Goal: Task Accomplishment & Management: Use online tool/utility

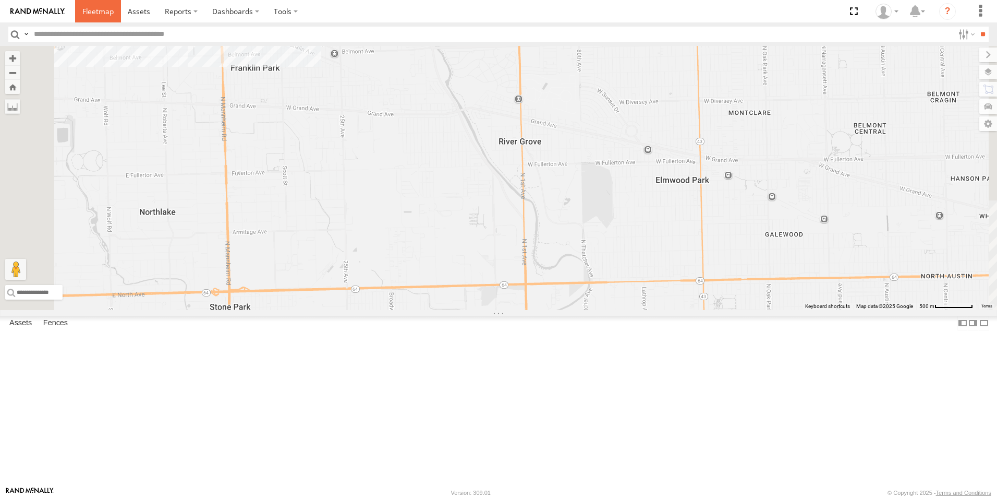
click at [100, 11] on span at bounding box center [97, 11] width 31 height 10
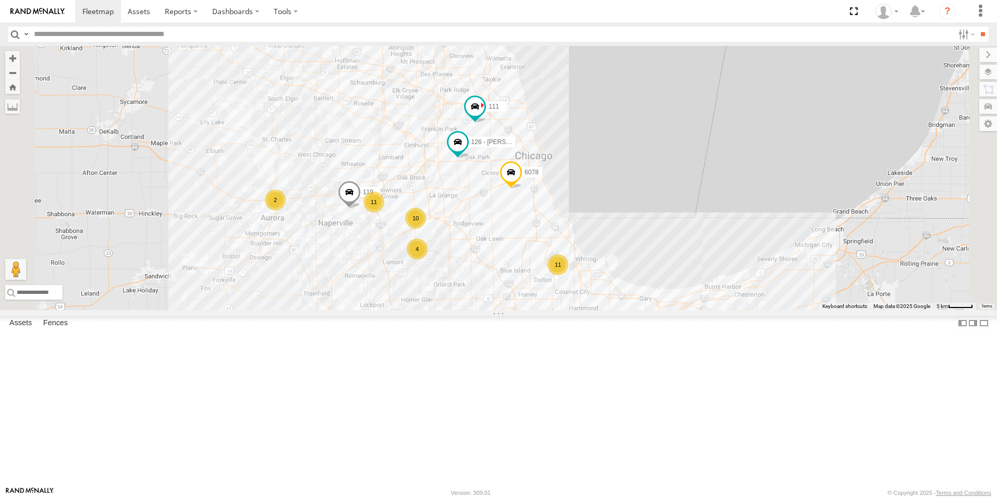
drag, startPoint x: 453, startPoint y: 291, endPoint x: 500, endPoint y: 196, distance: 105.5
click at [500, 196] on div "125 - Ken 6078 111 126 - Cory F 120 - 128 10 11 119 4 11 2" at bounding box center [498, 178] width 997 height 264
click at [286, 210] on div "2" at bounding box center [276, 199] width 21 height 21
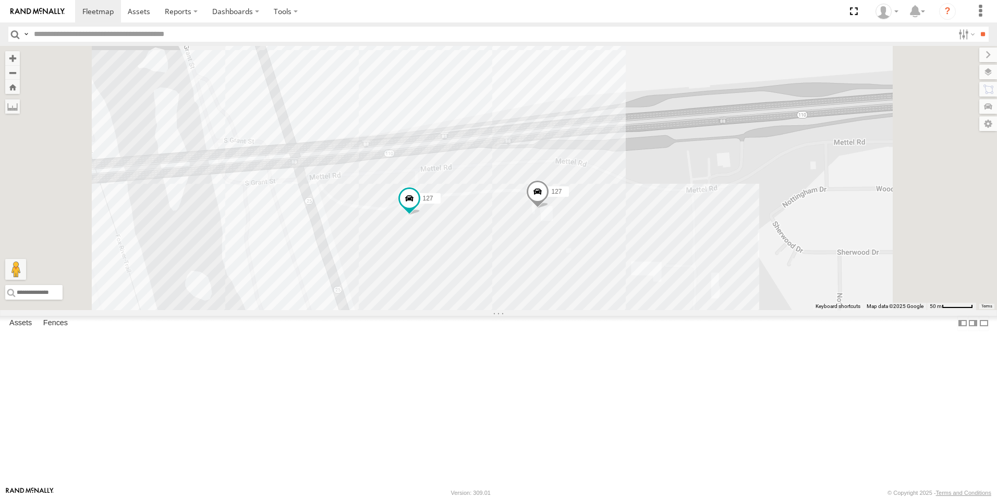
click at [36, 13] on img at bounding box center [37, 11] width 54 height 7
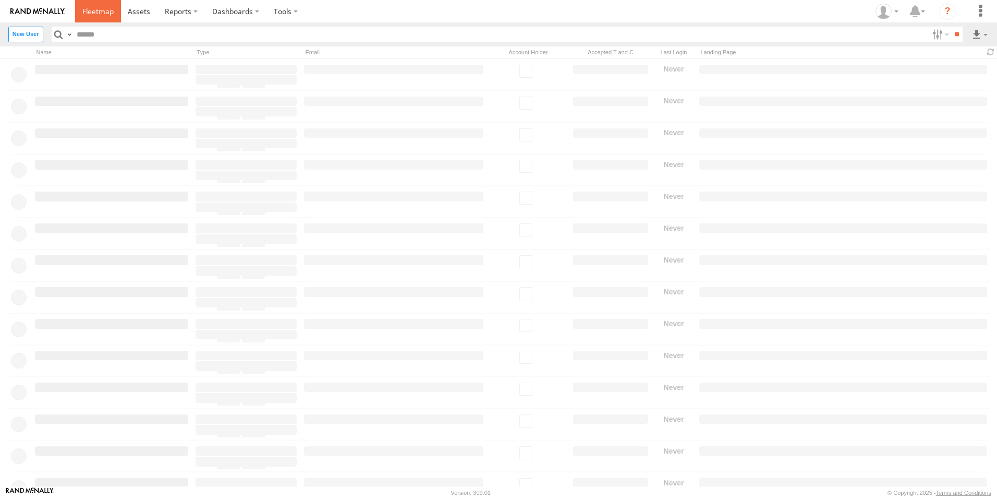
drag, startPoint x: 0, startPoint y: 0, endPoint x: 91, endPoint y: 14, distance: 91.8
click at [91, 14] on span at bounding box center [97, 11] width 31 height 10
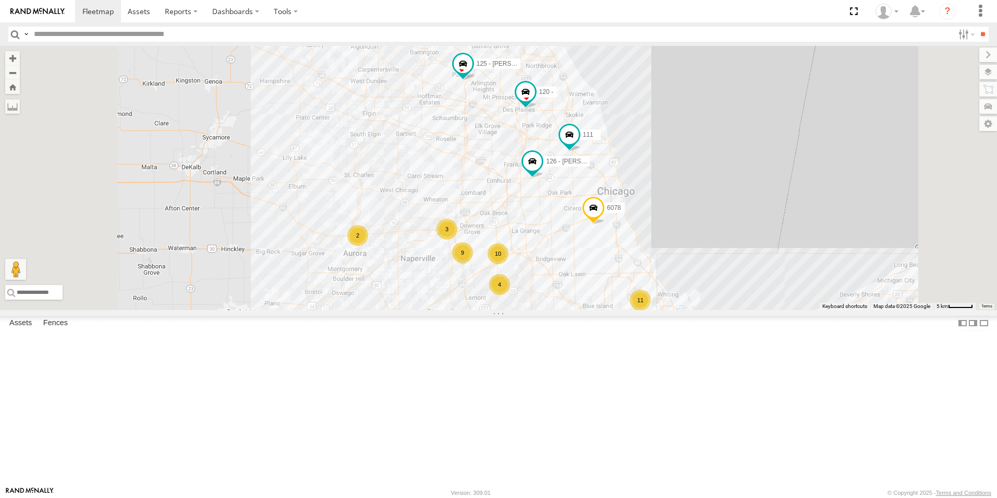
drag, startPoint x: 23, startPoint y: 182, endPoint x: 26, endPoint y: 156, distance: 25.7
click at [0, 0] on div "127 Hook Truck Taz Aurora Odyssey Group LLC 41.79539 -88.31489 Video 111 Porta …" at bounding box center [0, 0] width 0 height 0
drag, startPoint x: 26, startPoint y: 156, endPoint x: 22, endPoint y: 149, distance: 7.7
click at [0, 0] on div at bounding box center [0, 0] width 0 height 0
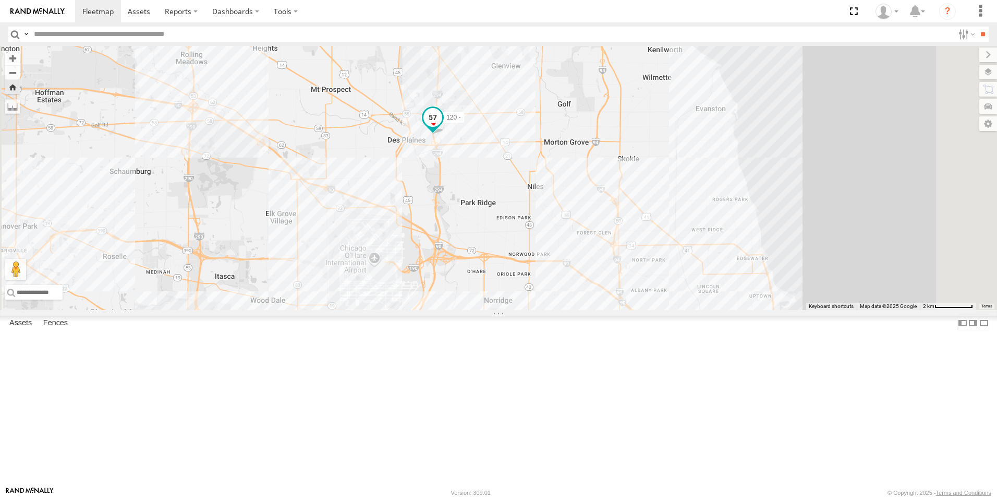
click at [442, 127] on span at bounding box center [433, 118] width 19 height 19
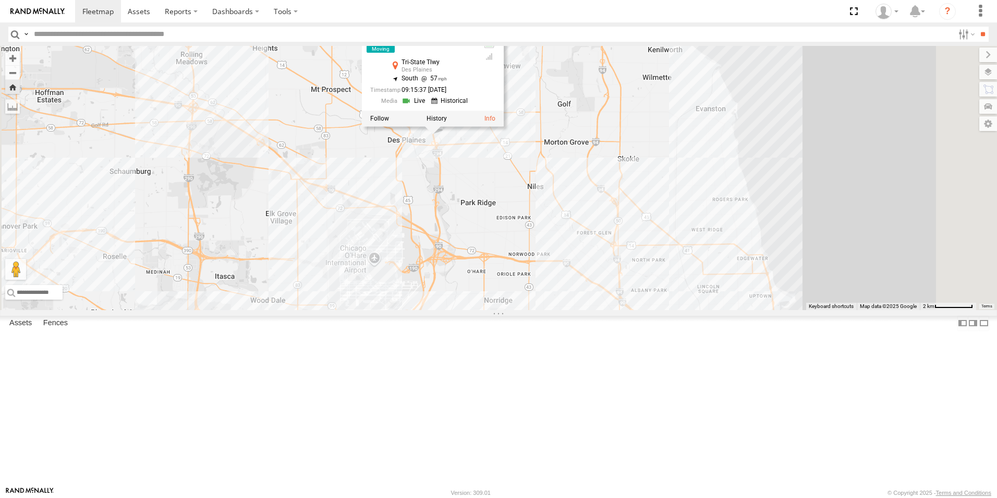
click at [492, 236] on div "120 - 120 - Hook Truck Tri-State Tlwy Des Plaines 42.04441 , -87.87032 South 57…" at bounding box center [498, 178] width 997 height 264
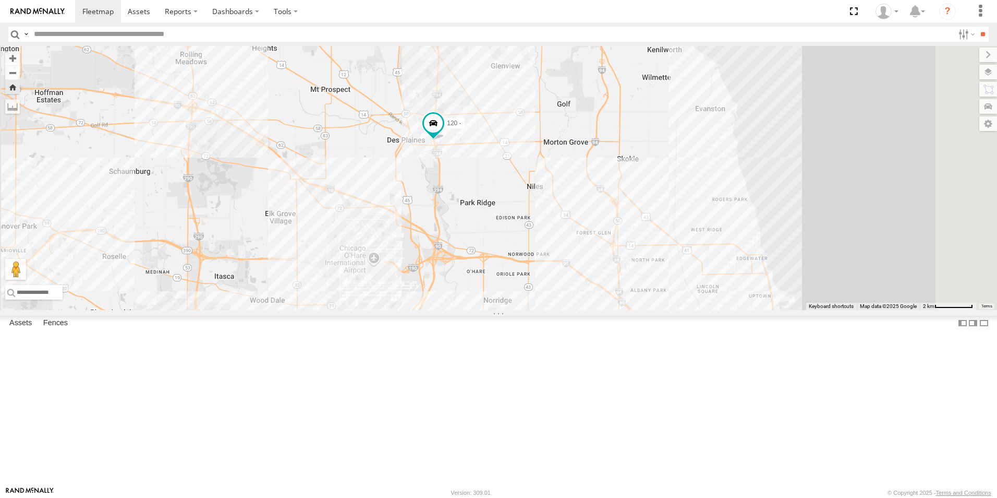
click at [0, 0] on div at bounding box center [0, 0] width 0 height 0
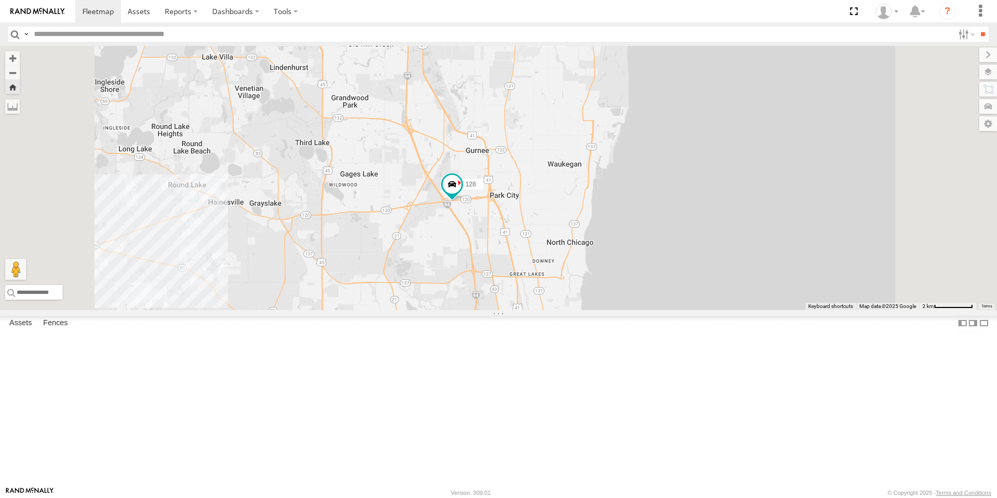
click at [584, 292] on div "128" at bounding box center [498, 178] width 997 height 264
click at [464, 201] on span at bounding box center [452, 187] width 23 height 28
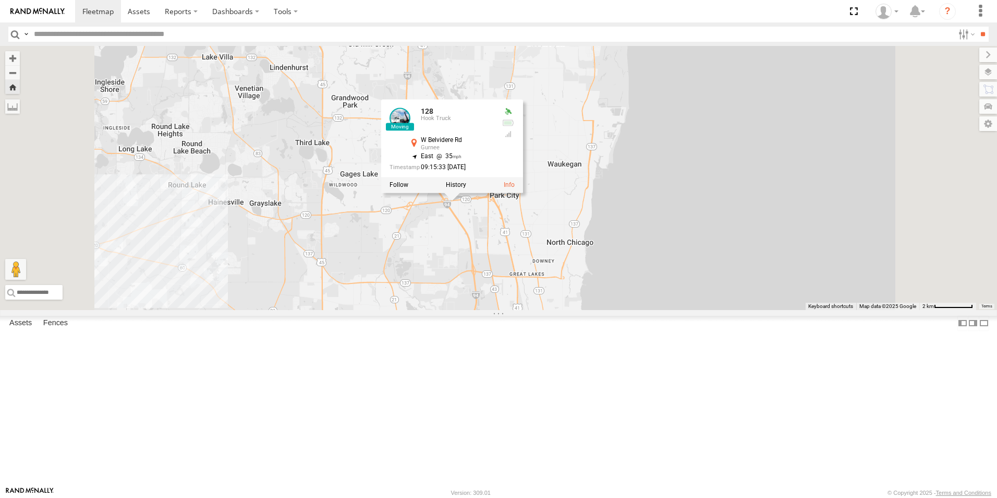
click at [545, 310] on div "128 128 Hook Truck W Belvidere Rd Gurnee 42.34568 , -87.91891 East 35 09:15:33 …" at bounding box center [498, 178] width 997 height 264
